Goal: Information Seeking & Learning: Learn about a topic

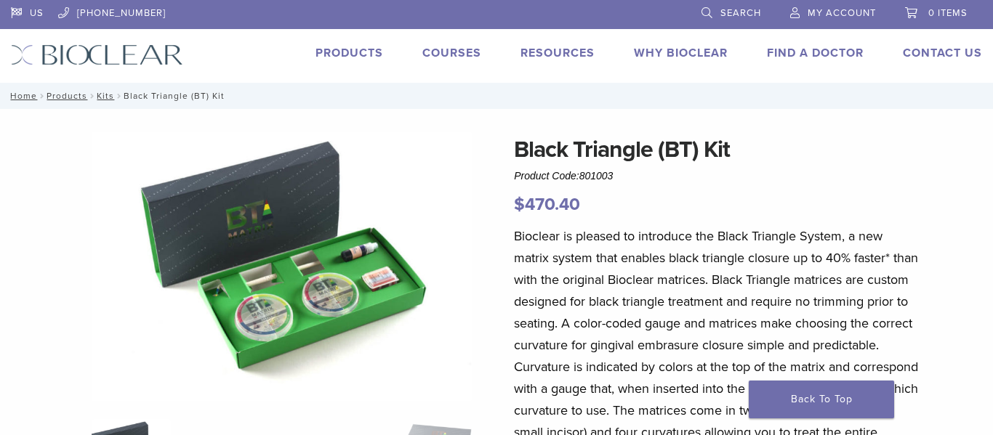
click at [312, 272] on img at bounding box center [282, 266] width 380 height 269
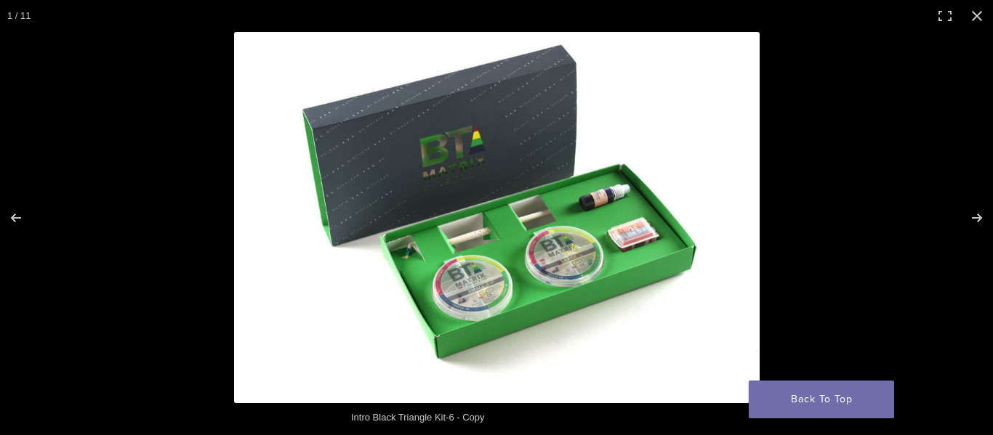
click at [521, 248] on img at bounding box center [496, 217] width 525 height 371
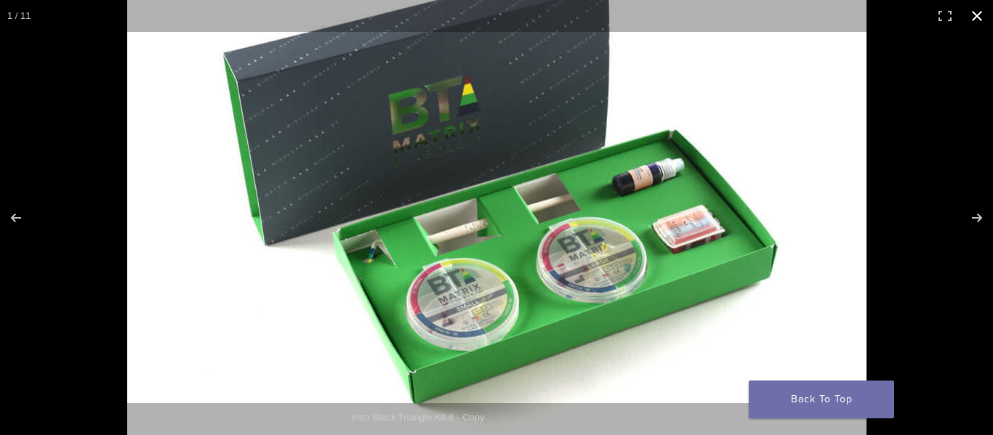
click at [975, 17] on button "Close (Esc)" at bounding box center [977, 16] width 32 height 32
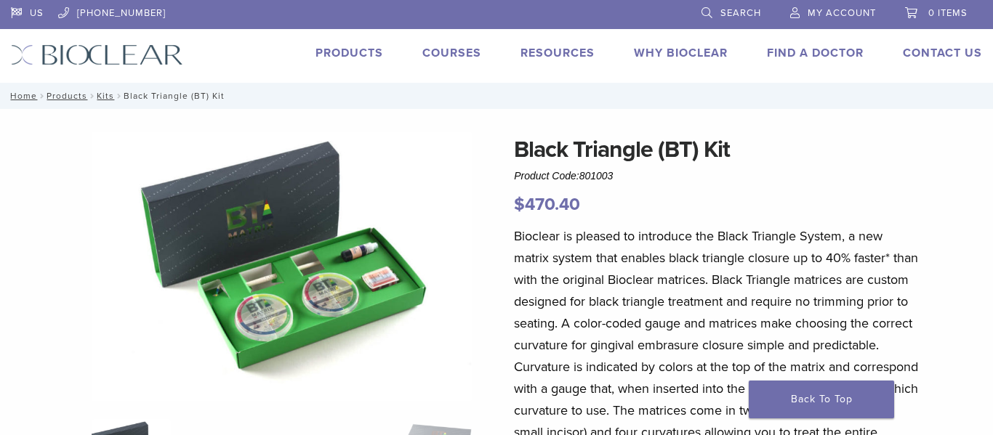
click at [289, 245] on img at bounding box center [282, 266] width 380 height 269
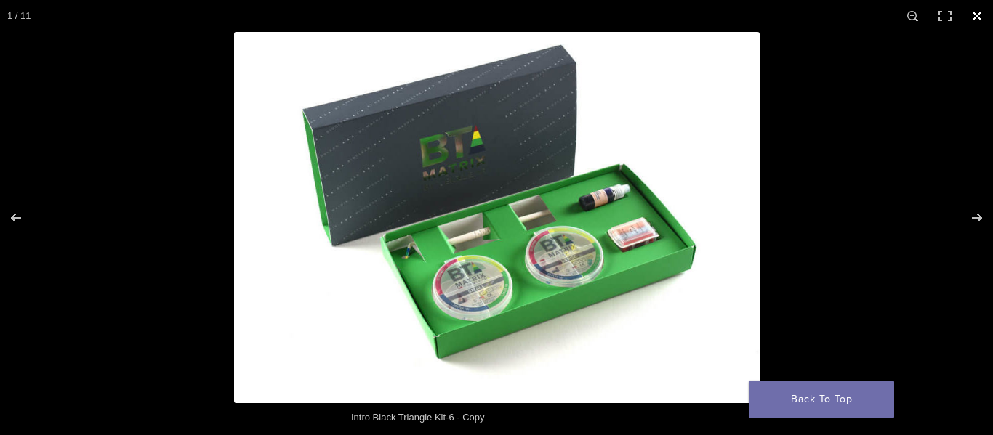
click at [978, 23] on button "Close (Esc)" at bounding box center [977, 16] width 32 height 32
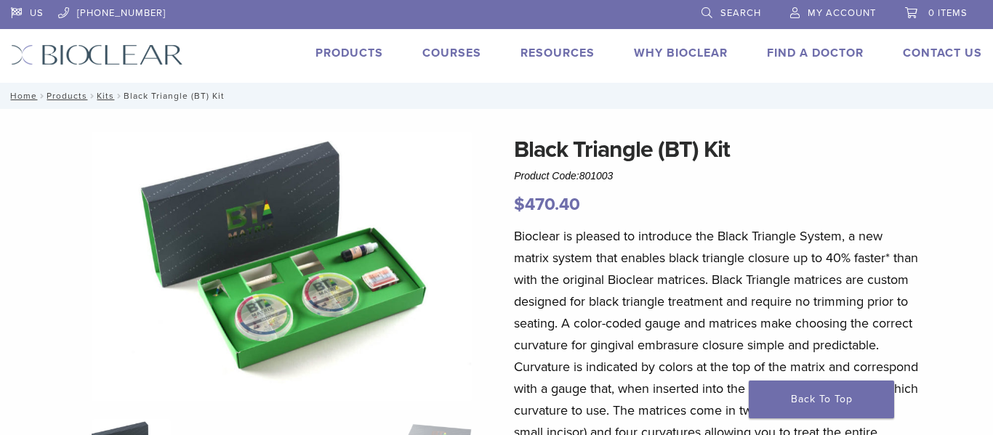
click at [312, 168] on img at bounding box center [282, 266] width 380 height 269
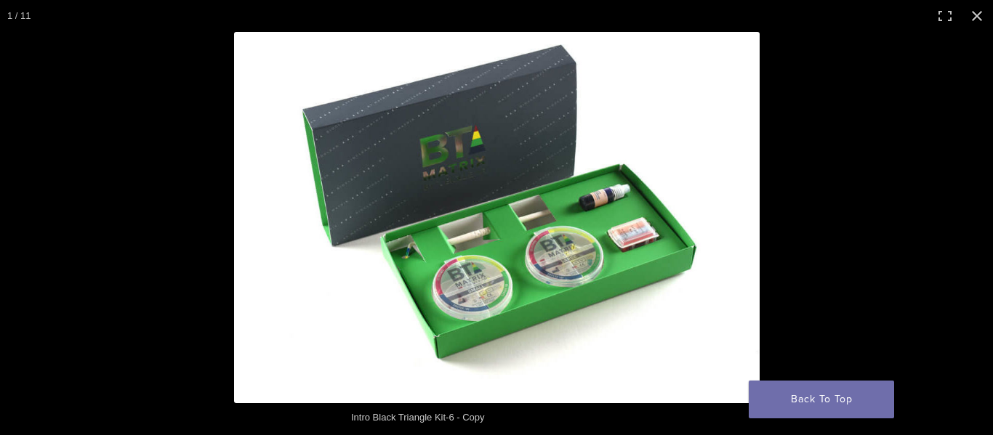
click at [312, 168] on img at bounding box center [496, 217] width 525 height 371
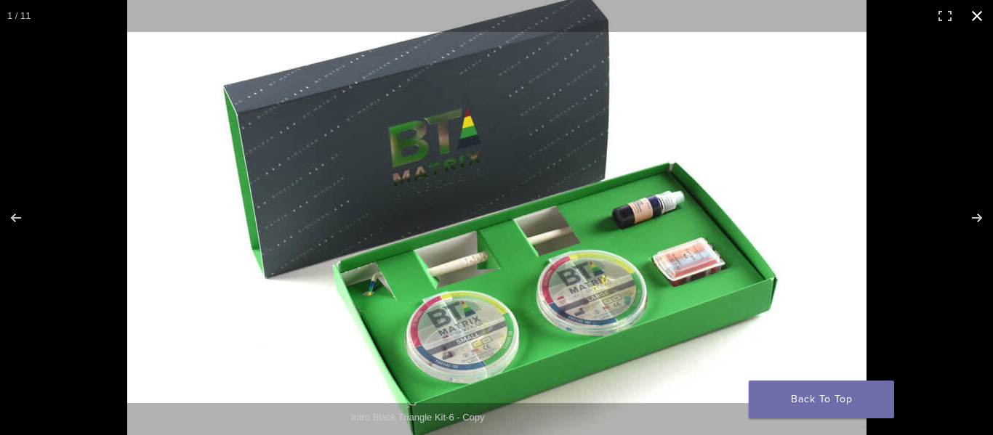
click at [979, 17] on button "Close (Esc)" at bounding box center [977, 16] width 32 height 32
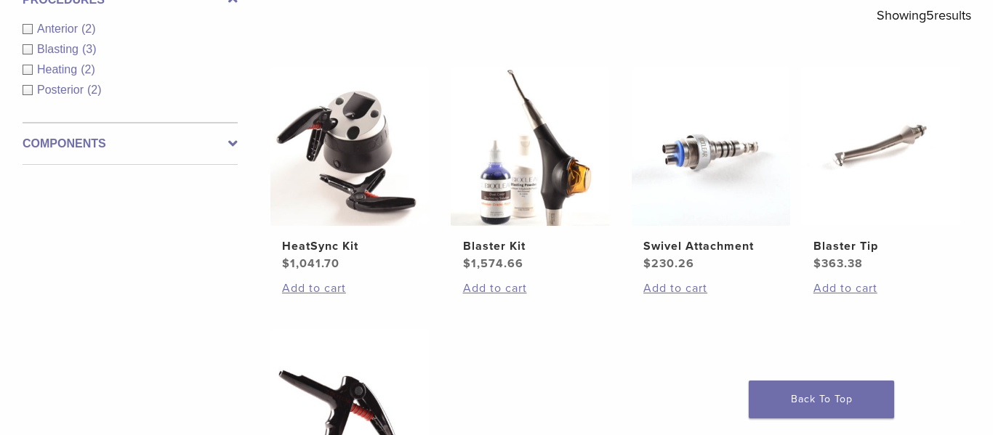
scroll to position [270, 0]
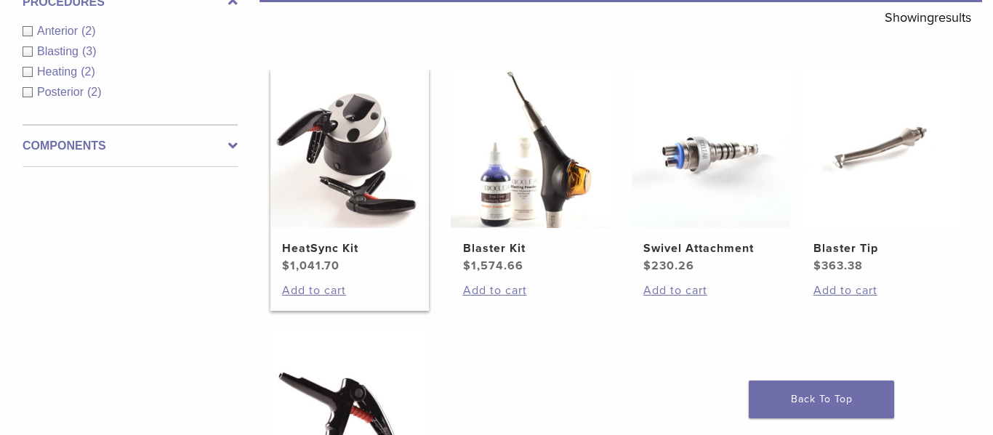
click at [348, 161] on img at bounding box center [349, 148] width 159 height 159
